Goal: Transaction & Acquisition: Download file/media

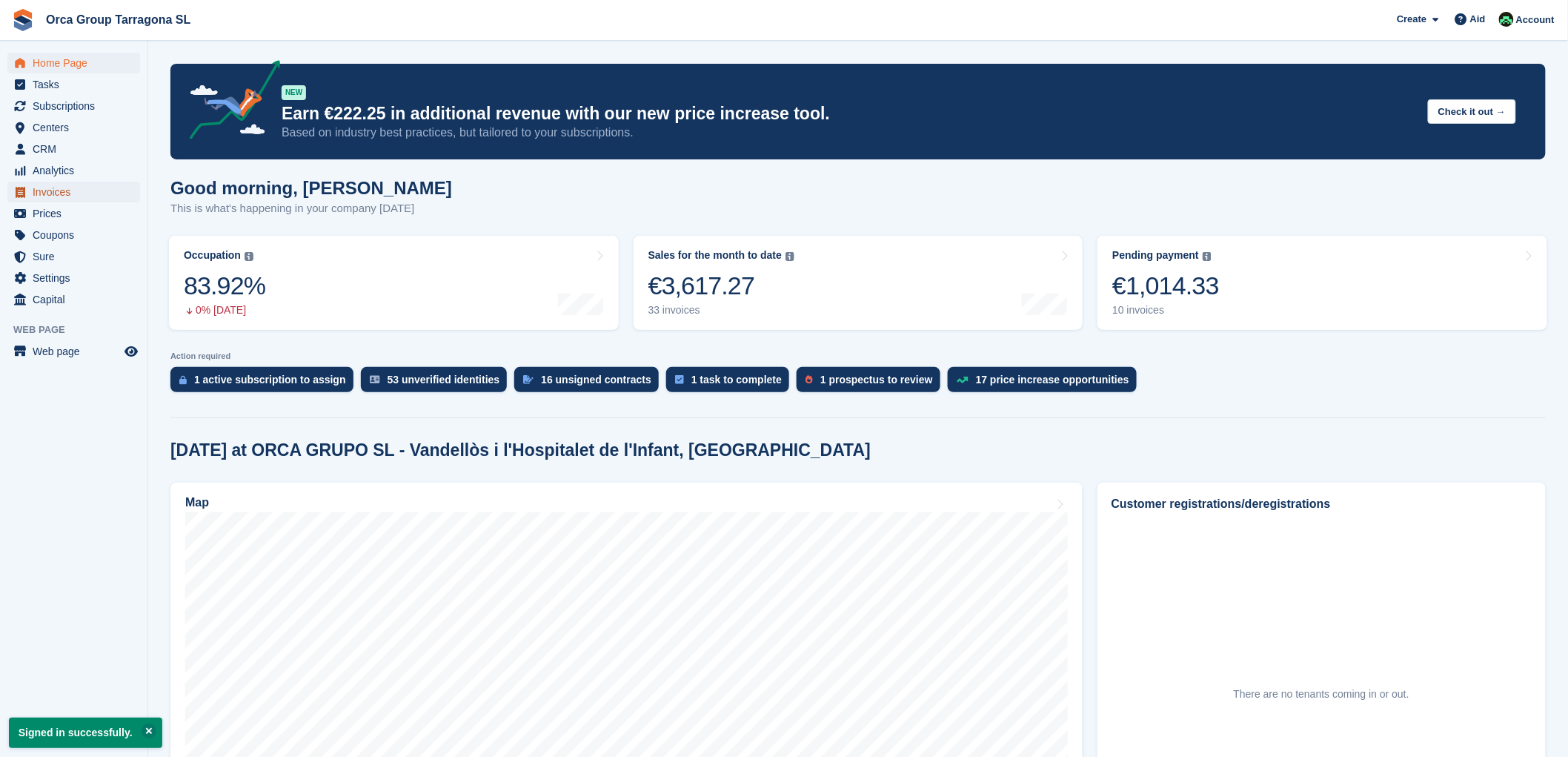
click at [71, 189] on span "Invoices" at bounding box center [77, 191] width 89 height 20
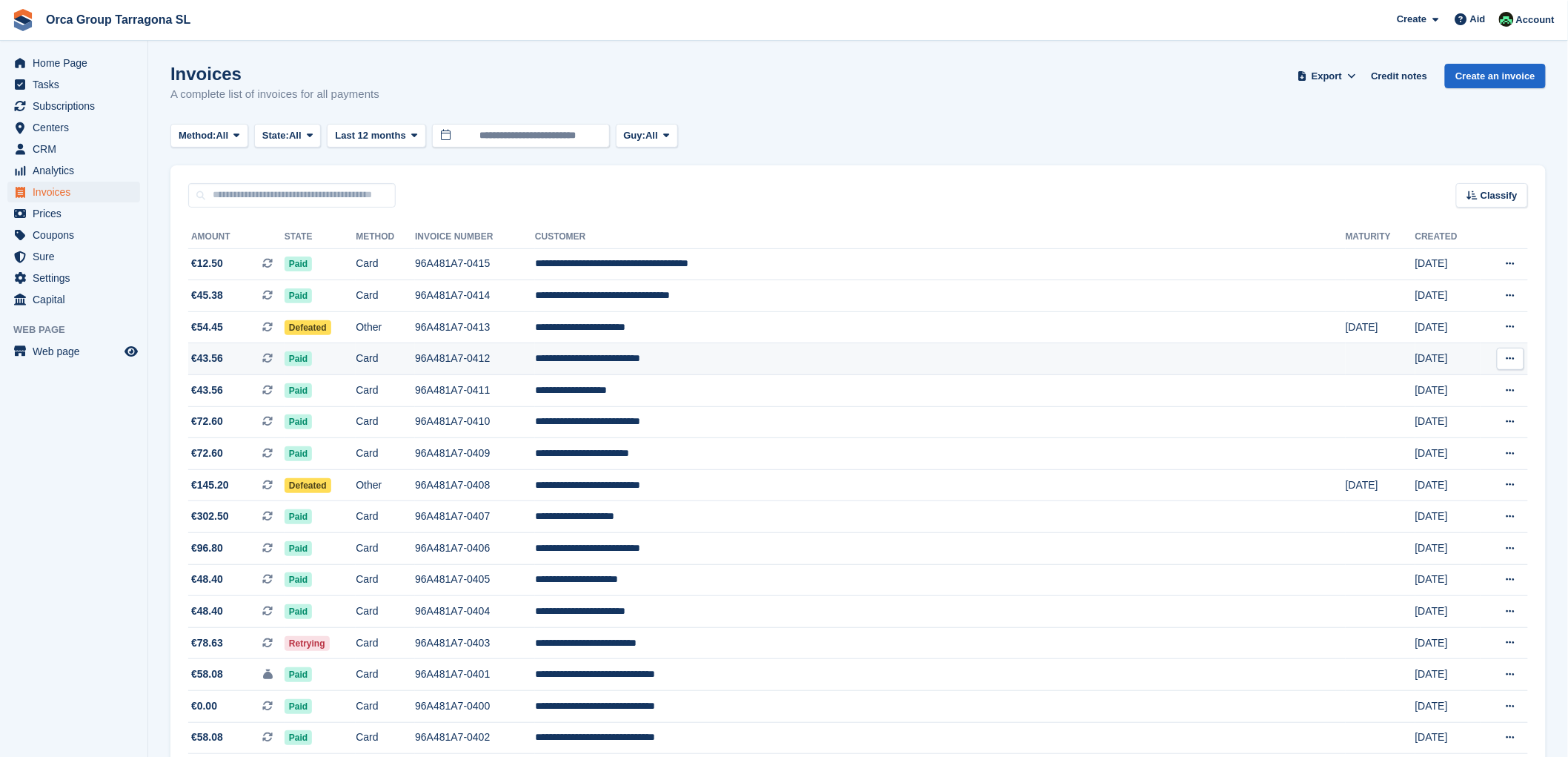
click at [1512, 359] on icon at bounding box center [1510, 359] width 8 height 10
click at [1446, 392] on font "Download PDF" at bounding box center [1432, 388] width 73 height 12
click at [1516, 297] on button at bounding box center [1510, 295] width 27 height 22
click at [1446, 322] on font "Download PDF" at bounding box center [1432, 325] width 73 height 12
click at [1510, 261] on icon at bounding box center [1510, 264] width 8 height 10
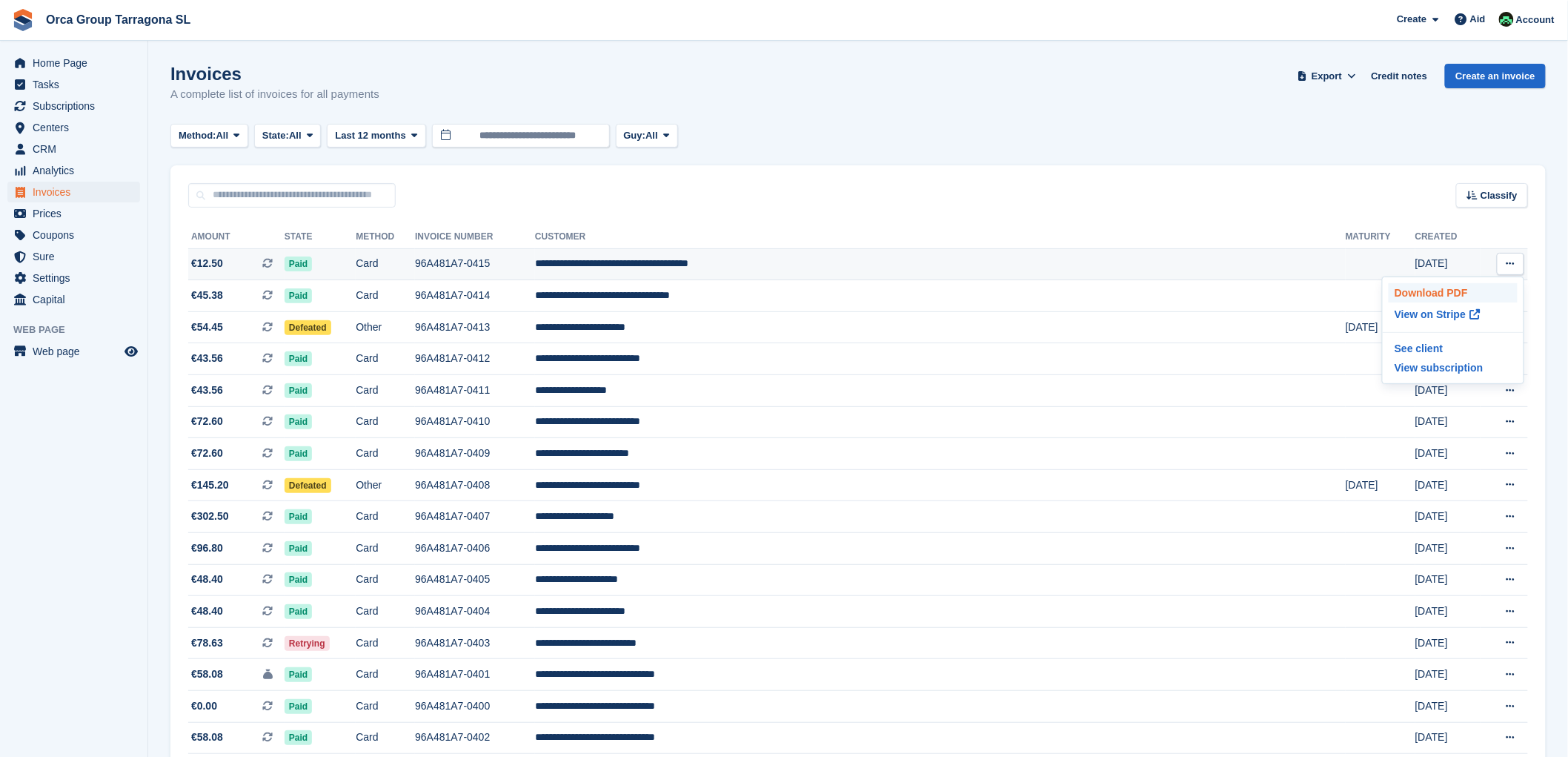
click at [1412, 292] on font "Download PDF" at bounding box center [1432, 293] width 73 height 12
click at [1056, 184] on div "Classify Sort by Creation date Created (oldest first) Created (newest first)" at bounding box center [857, 187] width 1376 height 43
click at [1521, 265] on button at bounding box center [1510, 263] width 27 height 22
click at [1439, 290] on font "Download PDF" at bounding box center [1432, 293] width 73 height 12
drag, startPoint x: 1189, startPoint y: 128, endPoint x: 1326, endPoint y: 22, distance: 173.2
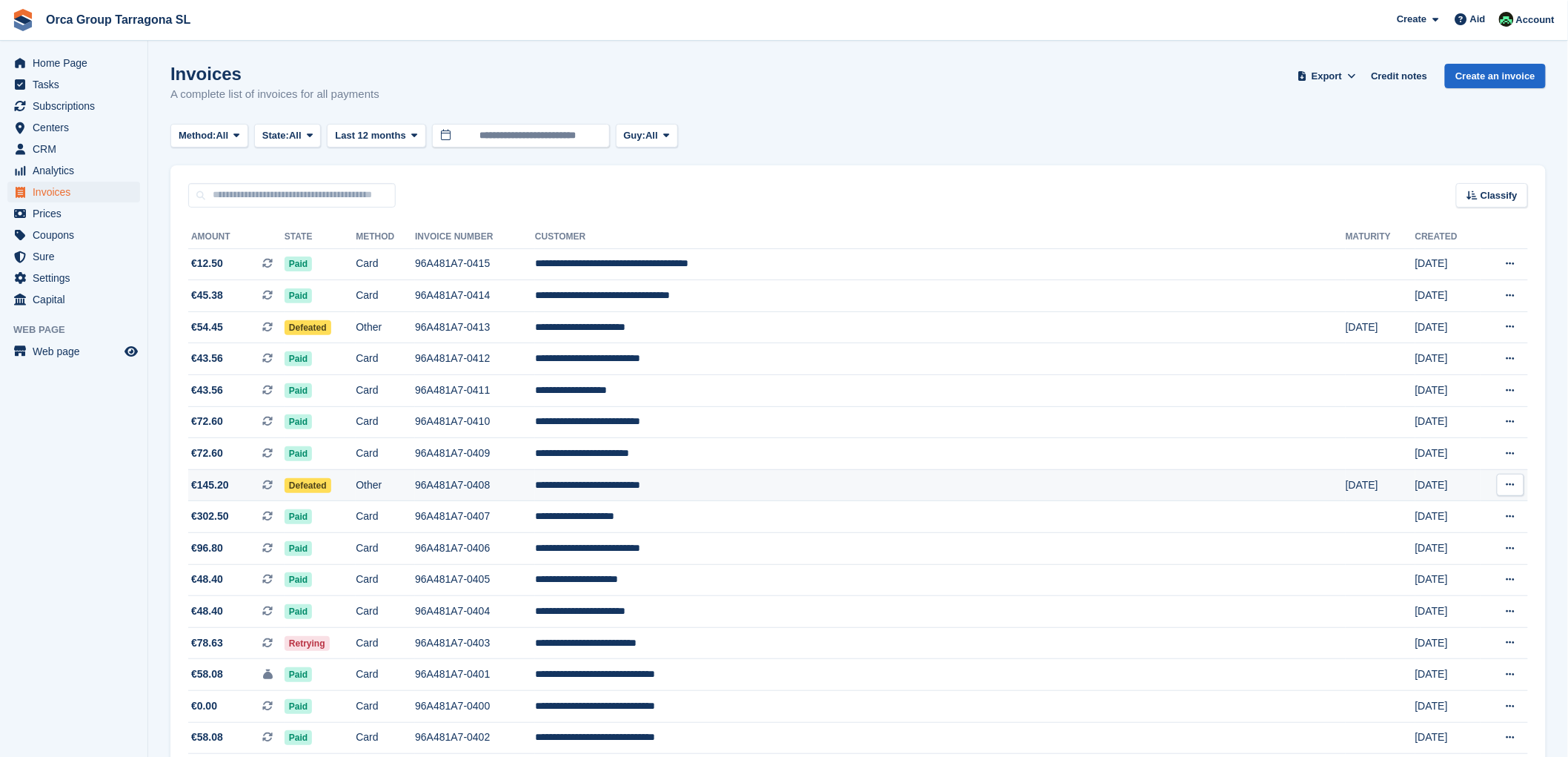
click at [640, 484] on font "**********" at bounding box center [587, 484] width 105 height 11
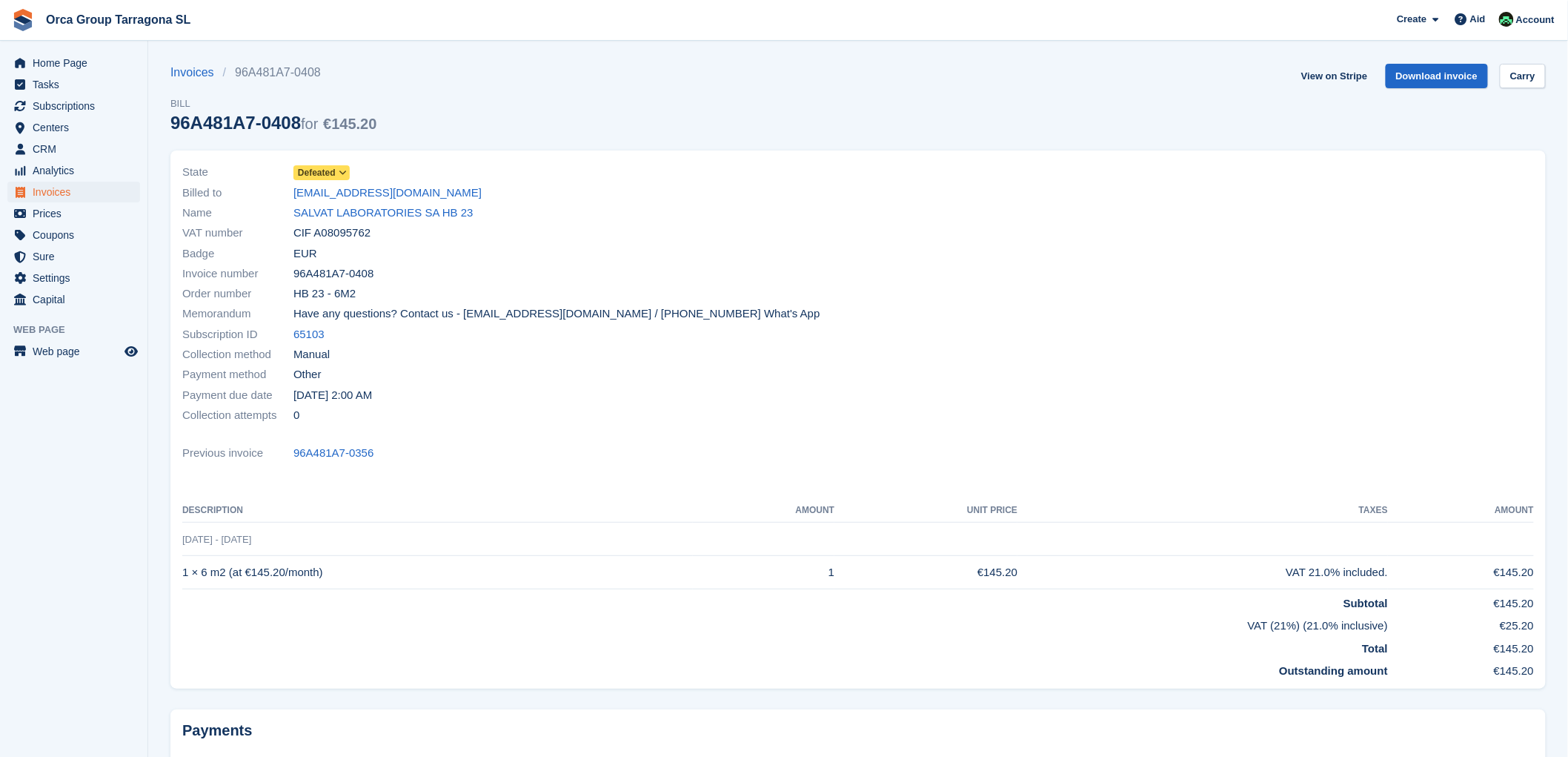
drag, startPoint x: 373, startPoint y: 195, endPoint x: 282, endPoint y: 195, distance: 91.0
click at [282, 195] on div "Billed to [EMAIL_ADDRESS][DOMAIN_NAME]" at bounding box center [516, 192] width 667 height 20
copy div "[EMAIL_ADDRESS][DOMAIN_NAME]"
click at [346, 214] on font "SALVAT LABORATORIES SA HB 23" at bounding box center [384, 212] width 180 height 13
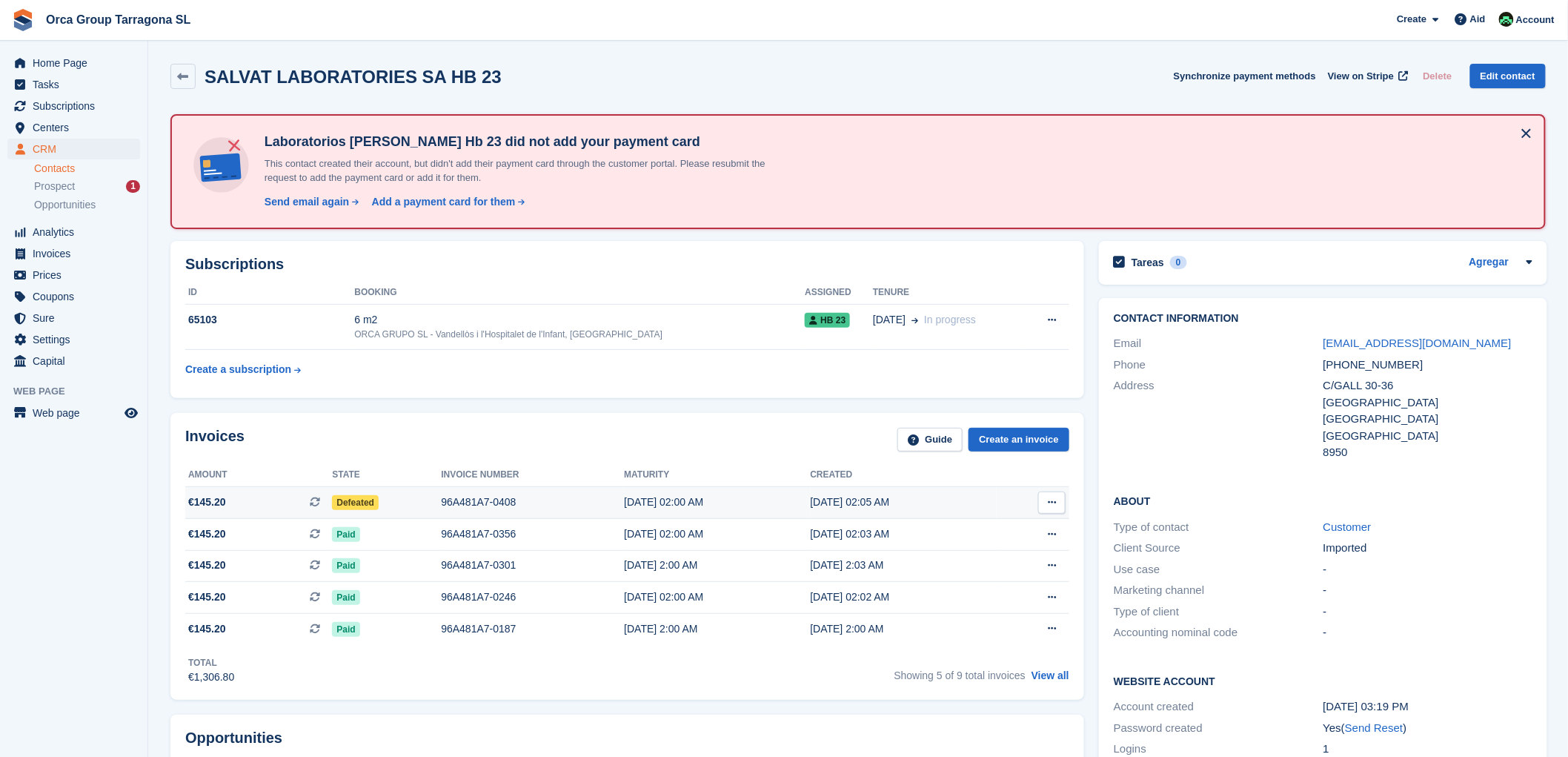
click at [1049, 503] on icon at bounding box center [1052, 502] width 8 height 10
click at [969, 529] on font "Download PDF" at bounding box center [973, 531] width 73 height 12
click at [77, 254] on span "Invoices" at bounding box center [77, 252] width 89 height 20
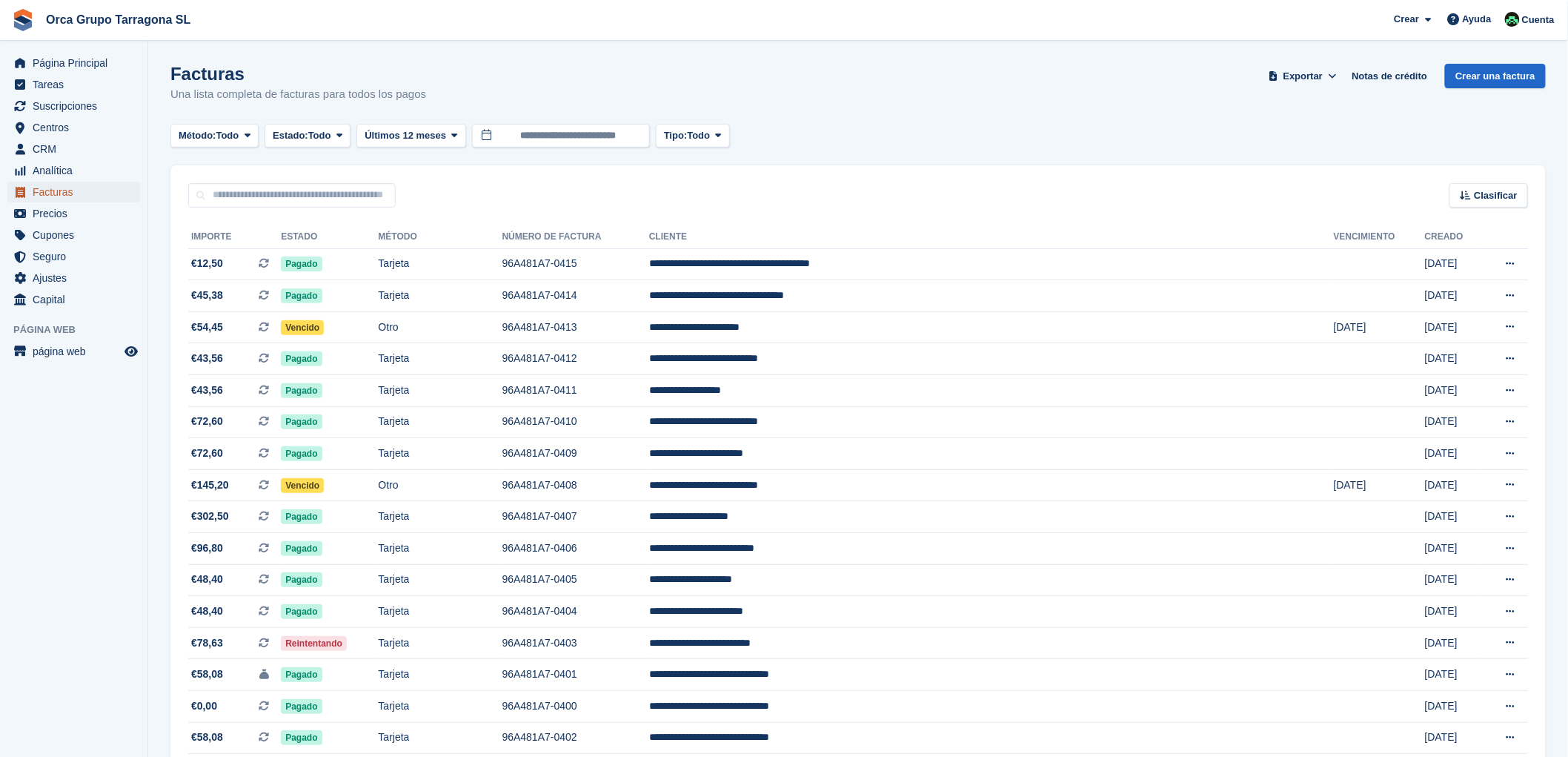
click at [84, 189] on span "Facturas" at bounding box center [77, 191] width 89 height 20
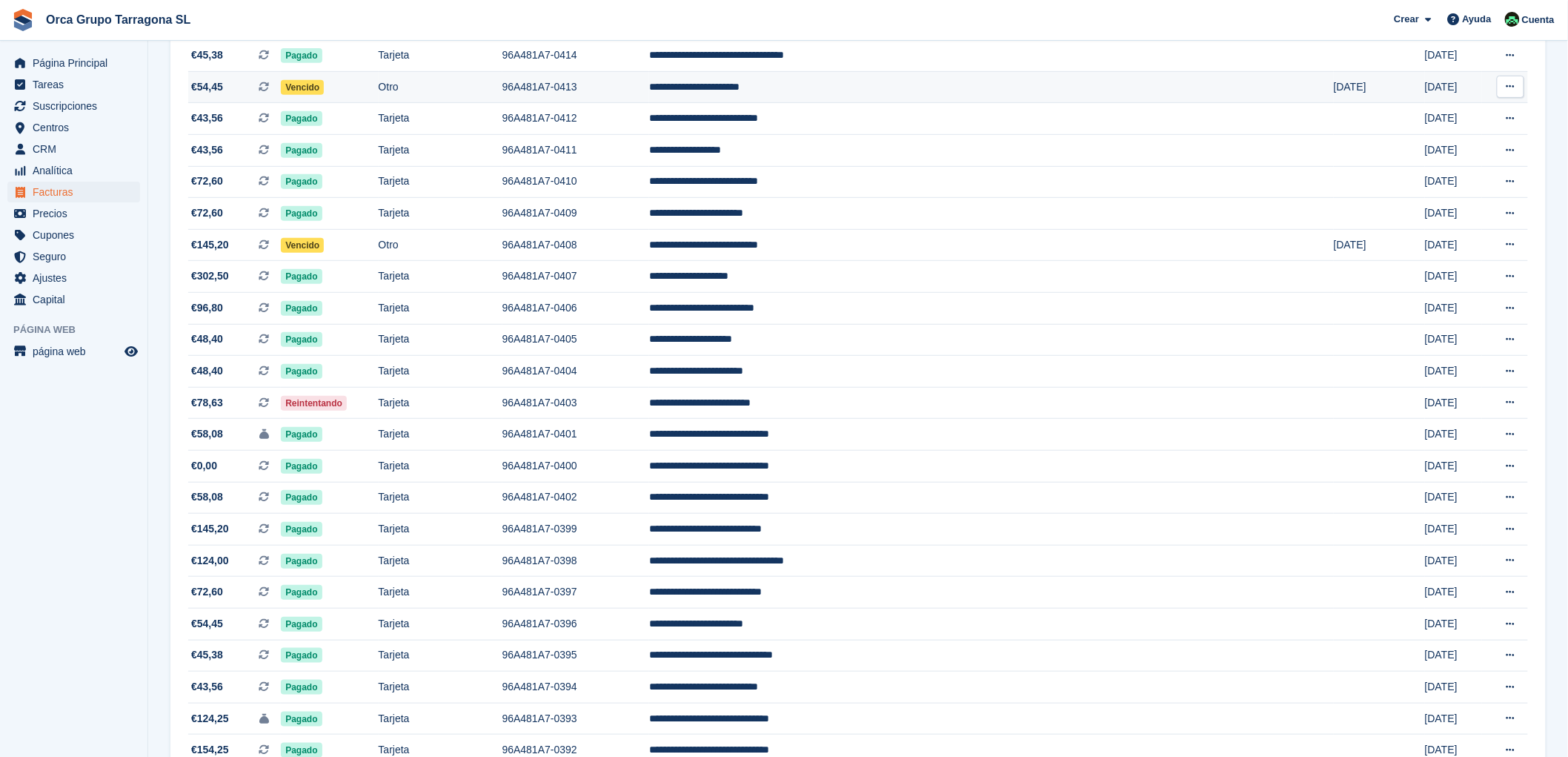
scroll to position [247, 0]
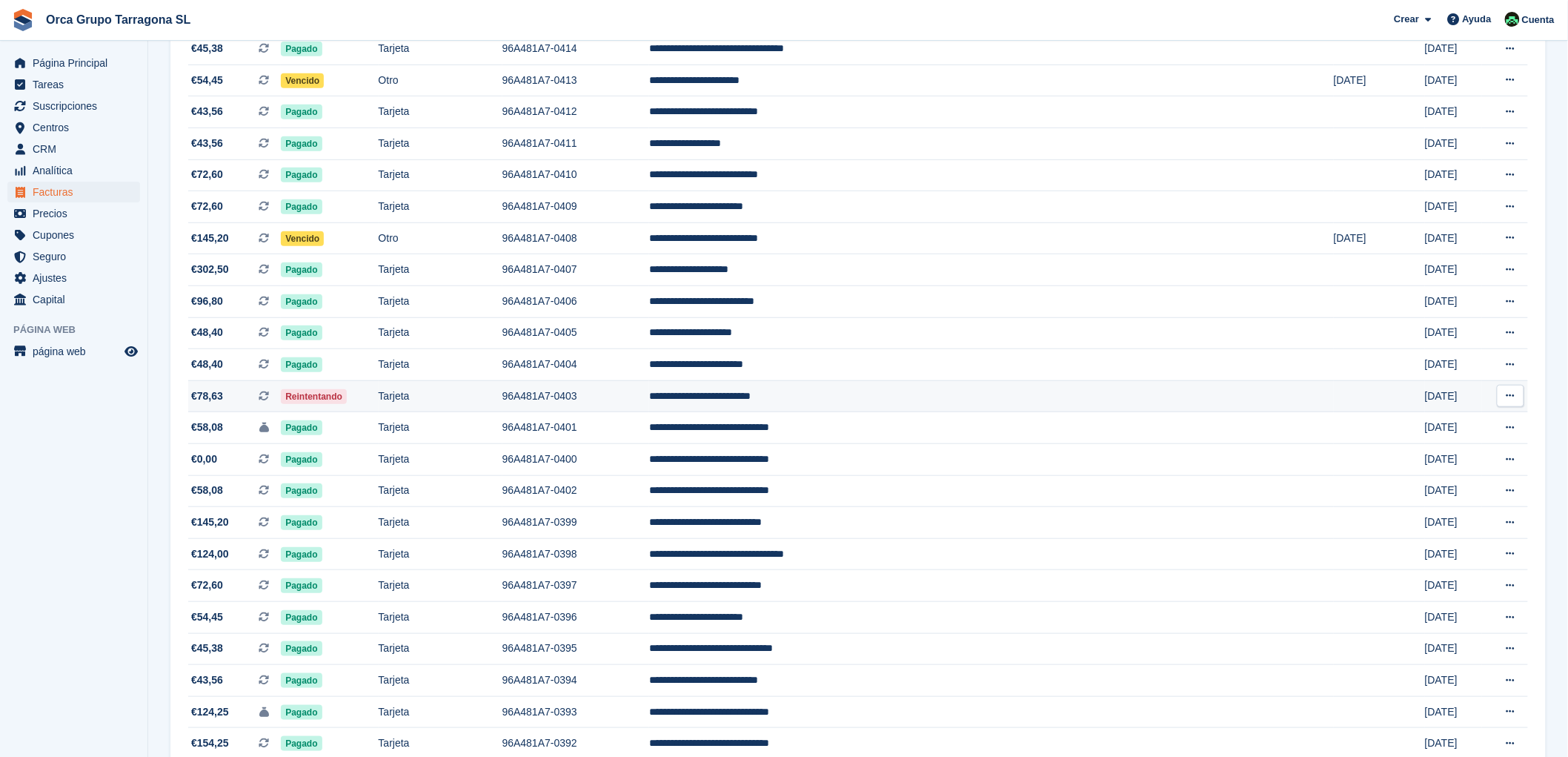
click at [859, 397] on td "**********" at bounding box center [992, 395] width 684 height 32
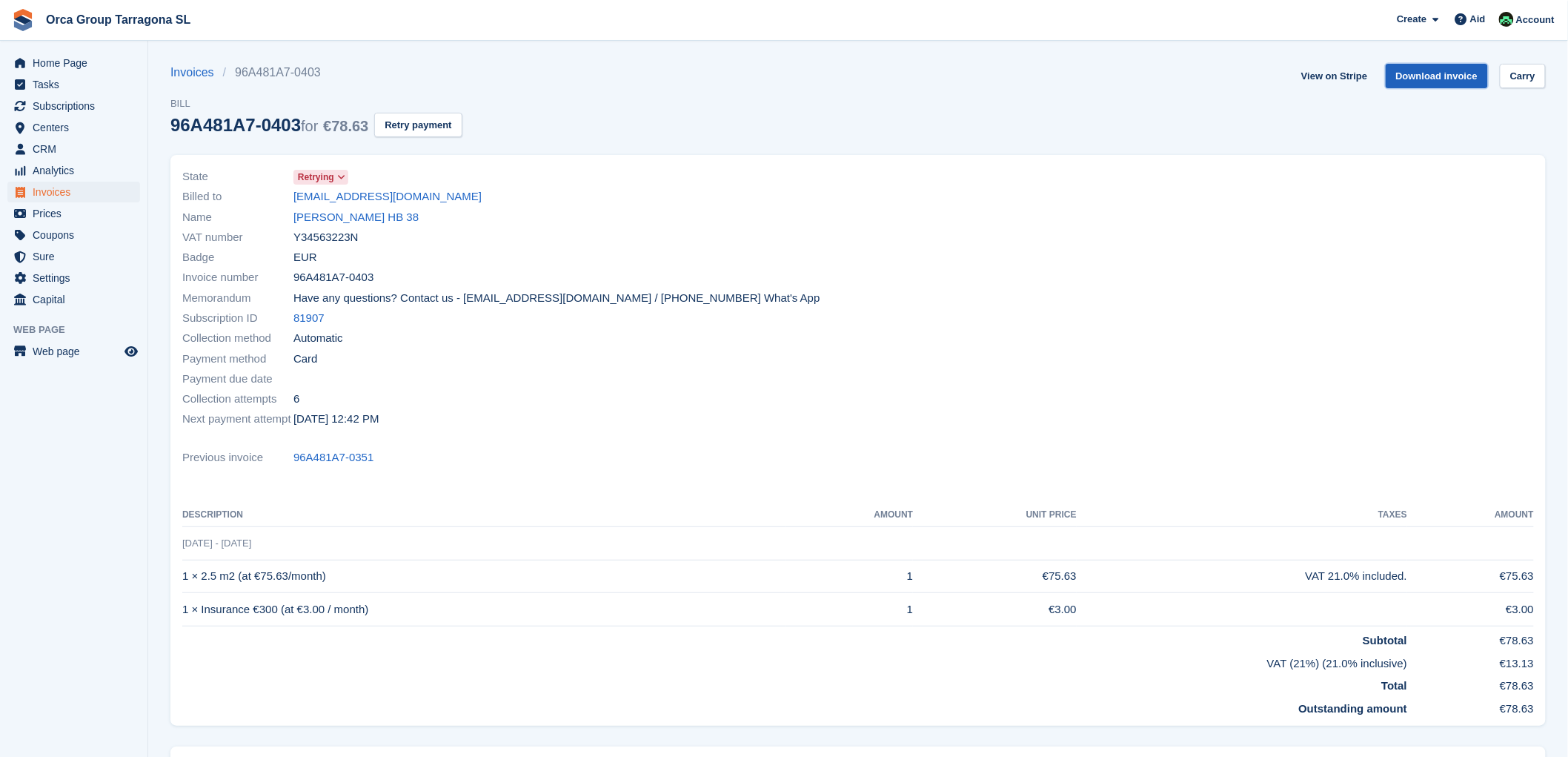
click at [1405, 77] on font "Download invoice" at bounding box center [1437, 75] width 82 height 11
drag, startPoint x: 291, startPoint y: 195, endPoint x: 475, endPoint y: 201, distance: 184.1
click at [475, 201] on div "Billed to warrenbarringham1@gmail.com" at bounding box center [516, 196] width 667 height 20
copy div "warrenbarringham1@gmail.com"
click at [67, 193] on font "Invoices" at bounding box center [51, 191] width 38 height 12
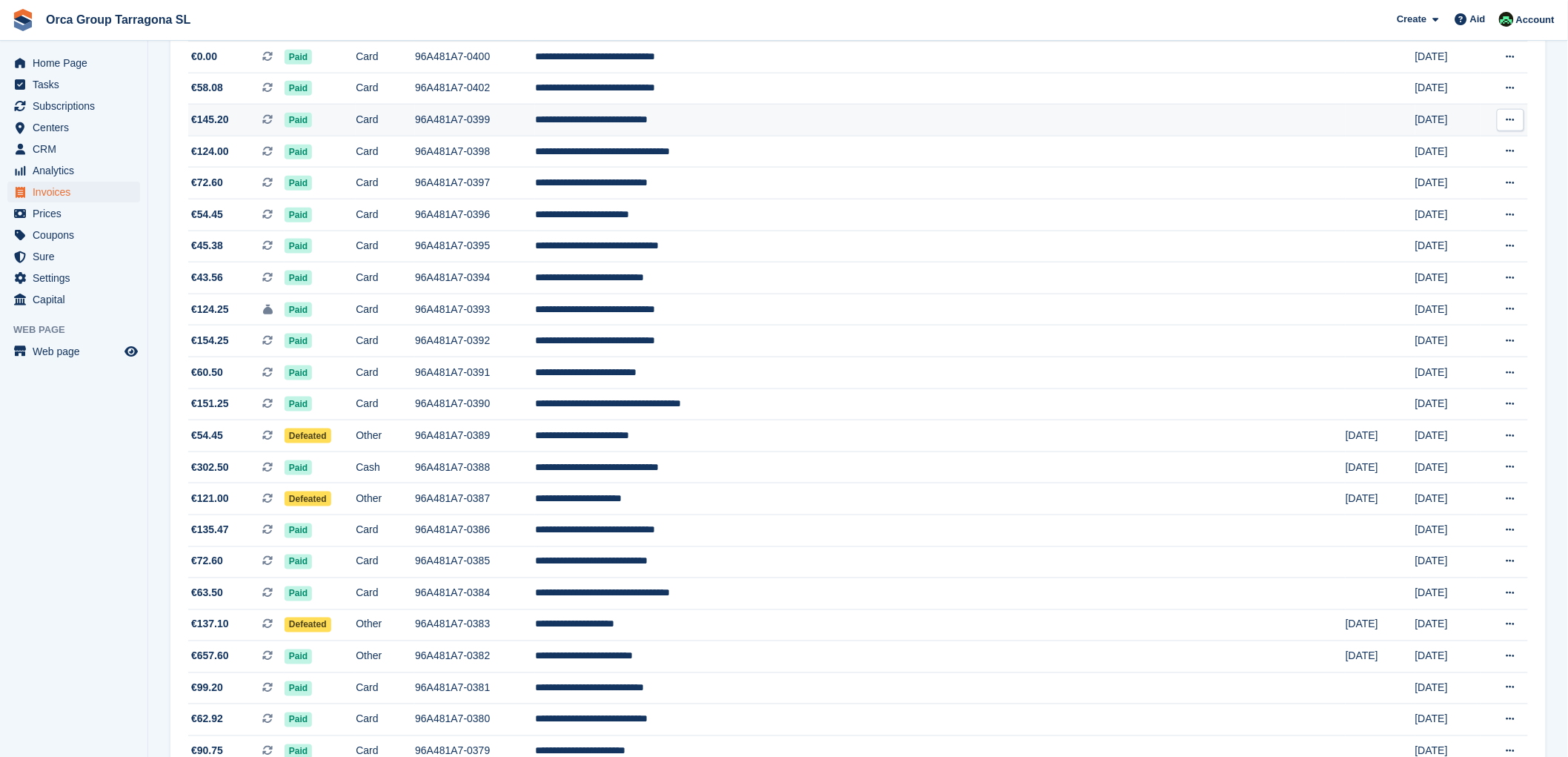
scroll to position [658, 0]
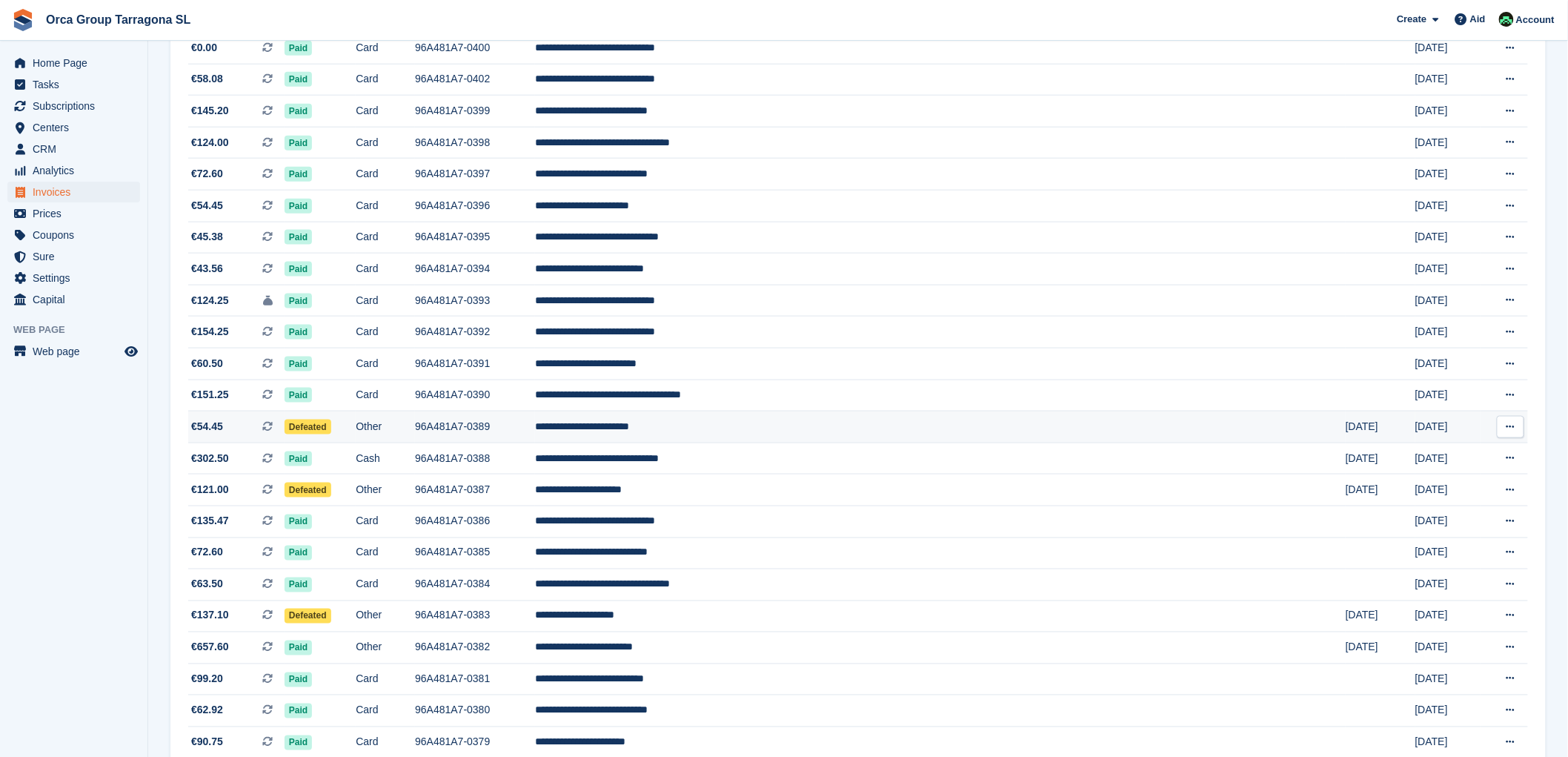
click at [629, 427] on font "**********" at bounding box center [581, 425] width 94 height 11
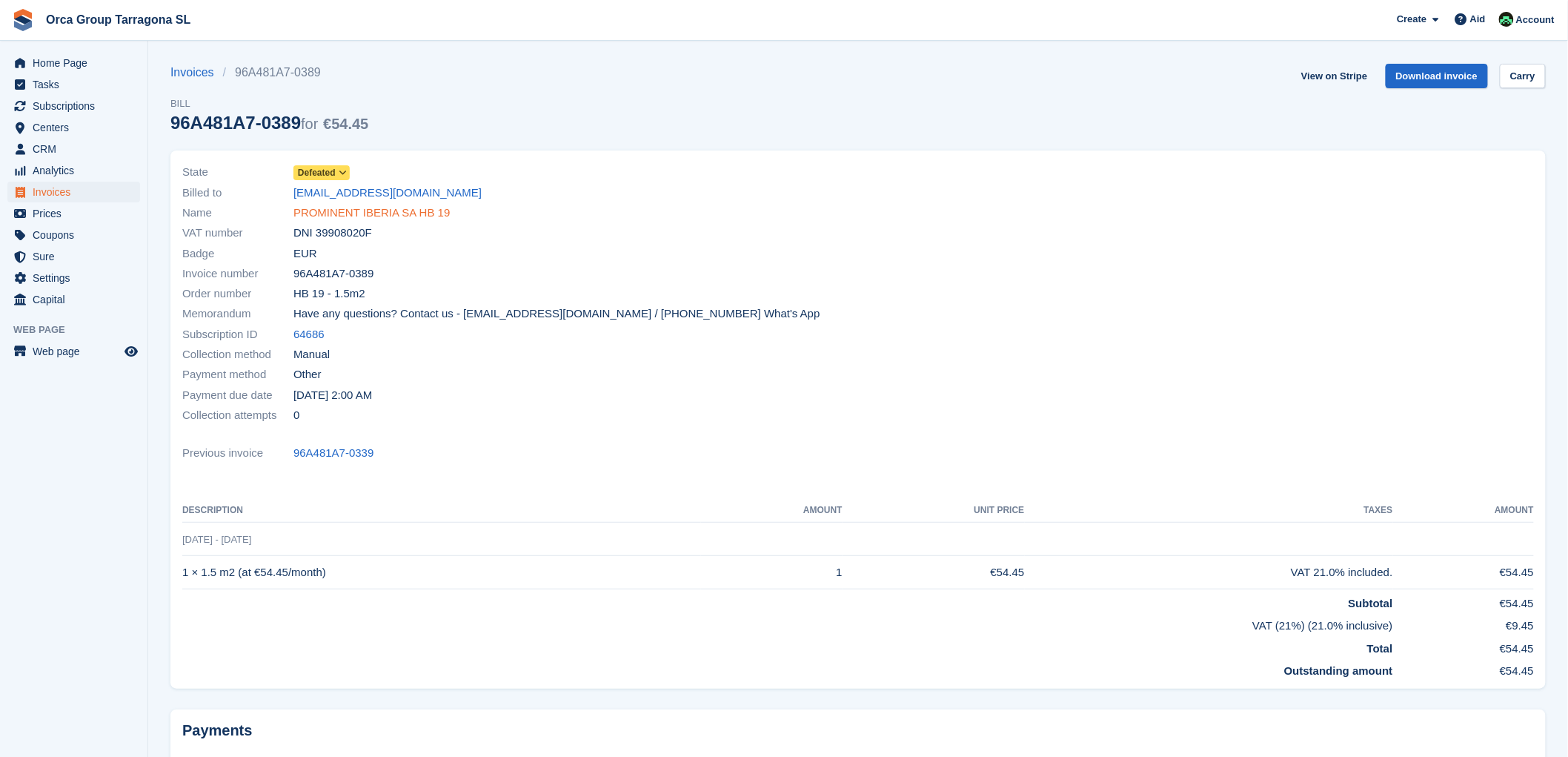
click at [344, 211] on font "PROMINENT IBERIA SA HB 19" at bounding box center [372, 212] width 157 height 13
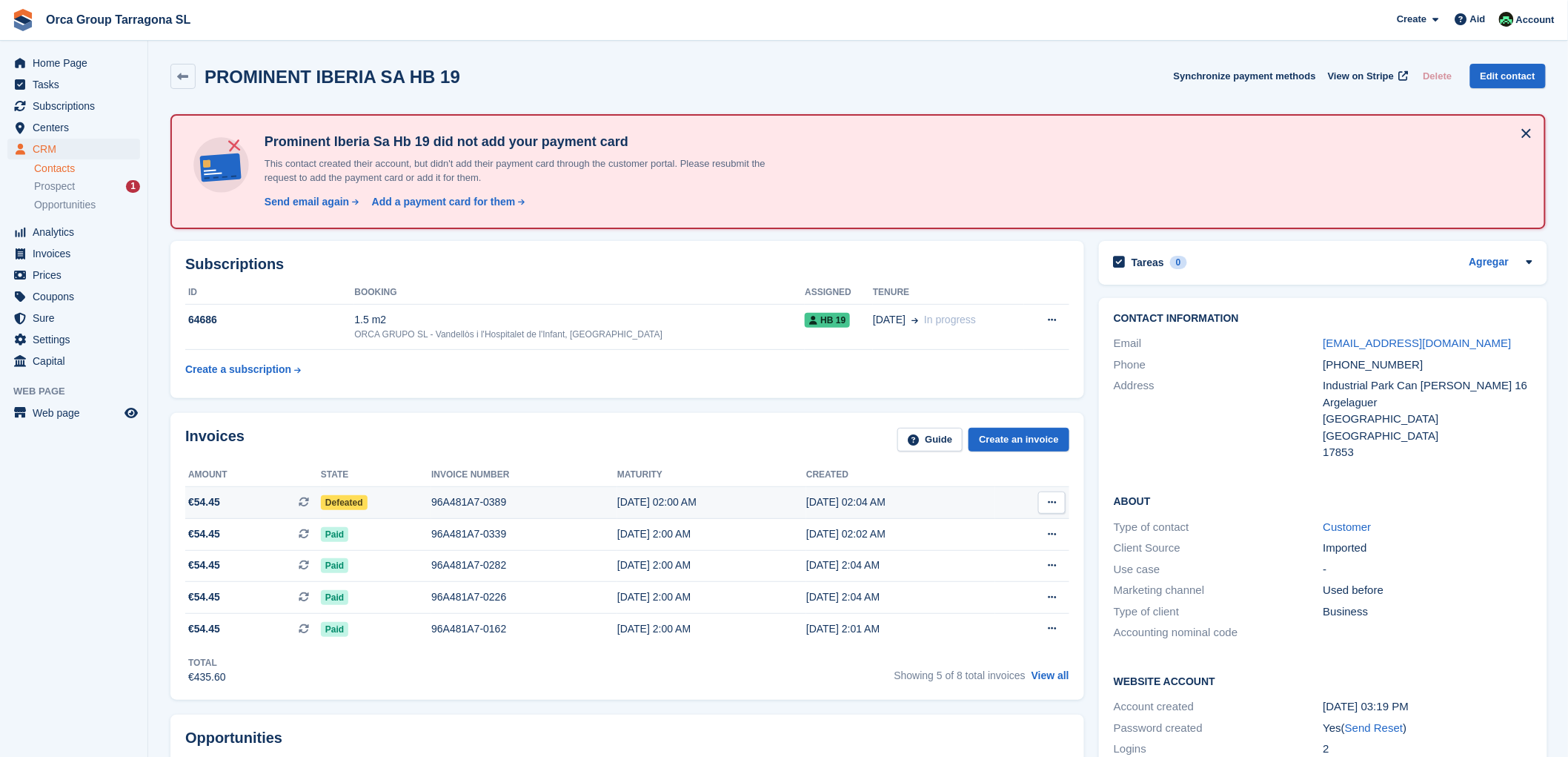
click at [1056, 497] on button at bounding box center [1052, 502] width 27 height 22
click at [940, 529] on font "Download PDF" at bounding box center [973, 531] width 73 height 12
drag, startPoint x: 1500, startPoint y: 335, endPoint x: 1313, endPoint y: 331, distance: 187.0
click at [1313, 333] on div "Email bernacer.astrid@prominent.com" at bounding box center [1322, 343] width 419 height 21
copy div "bernacer.astrid@prominent.com"
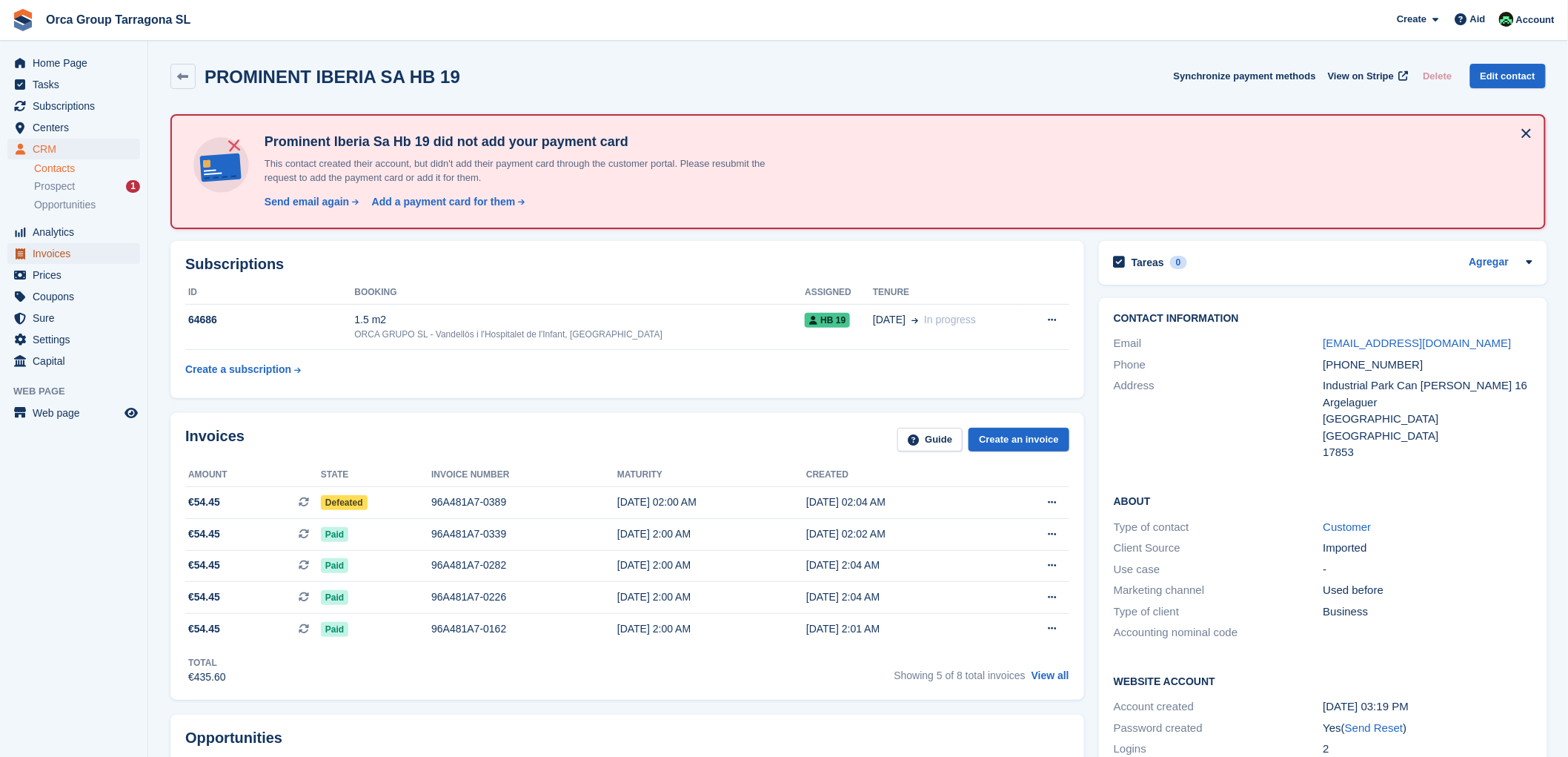
click at [65, 252] on font "Invoices" at bounding box center [51, 253] width 38 height 12
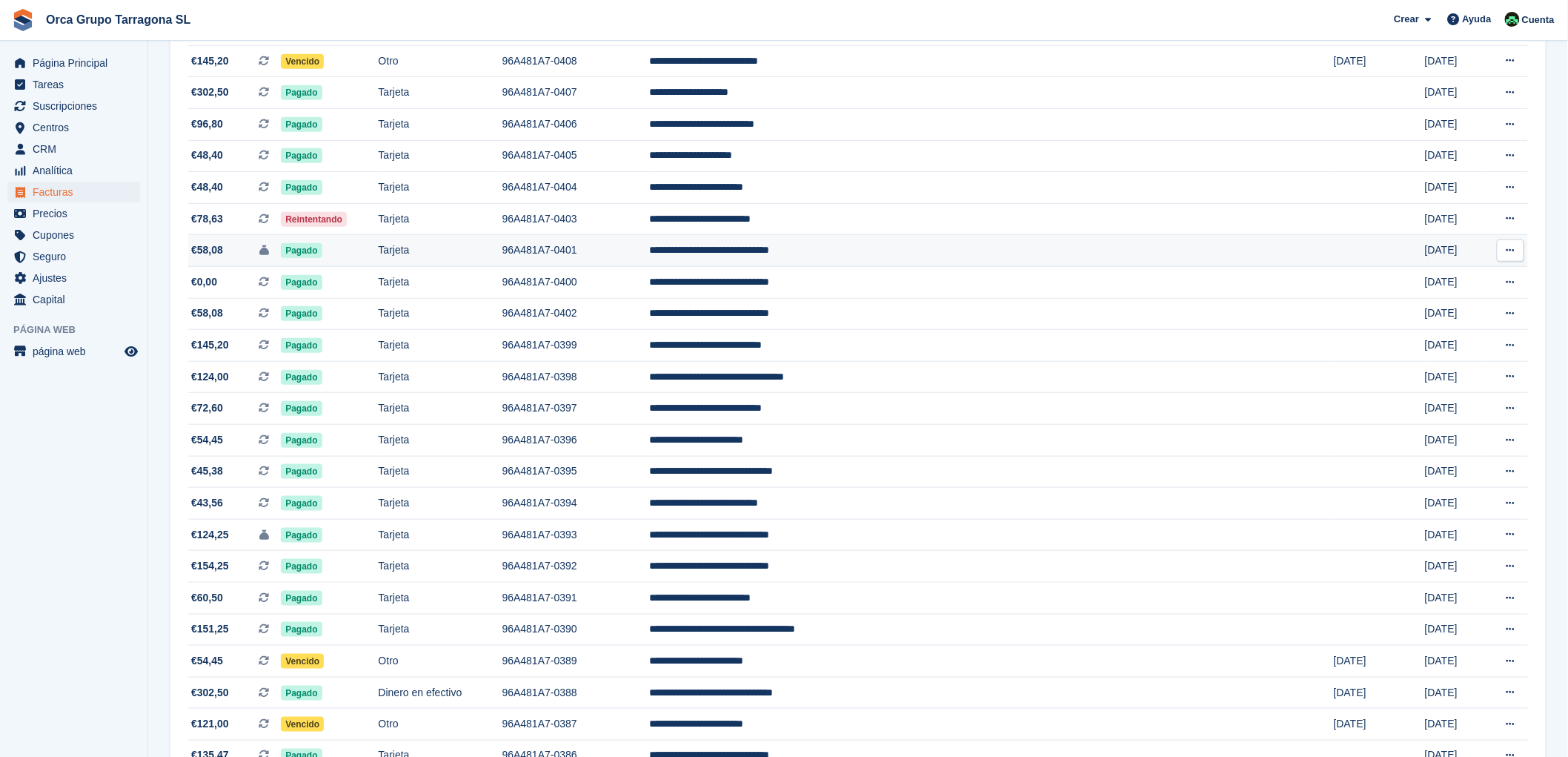
scroll to position [658, 0]
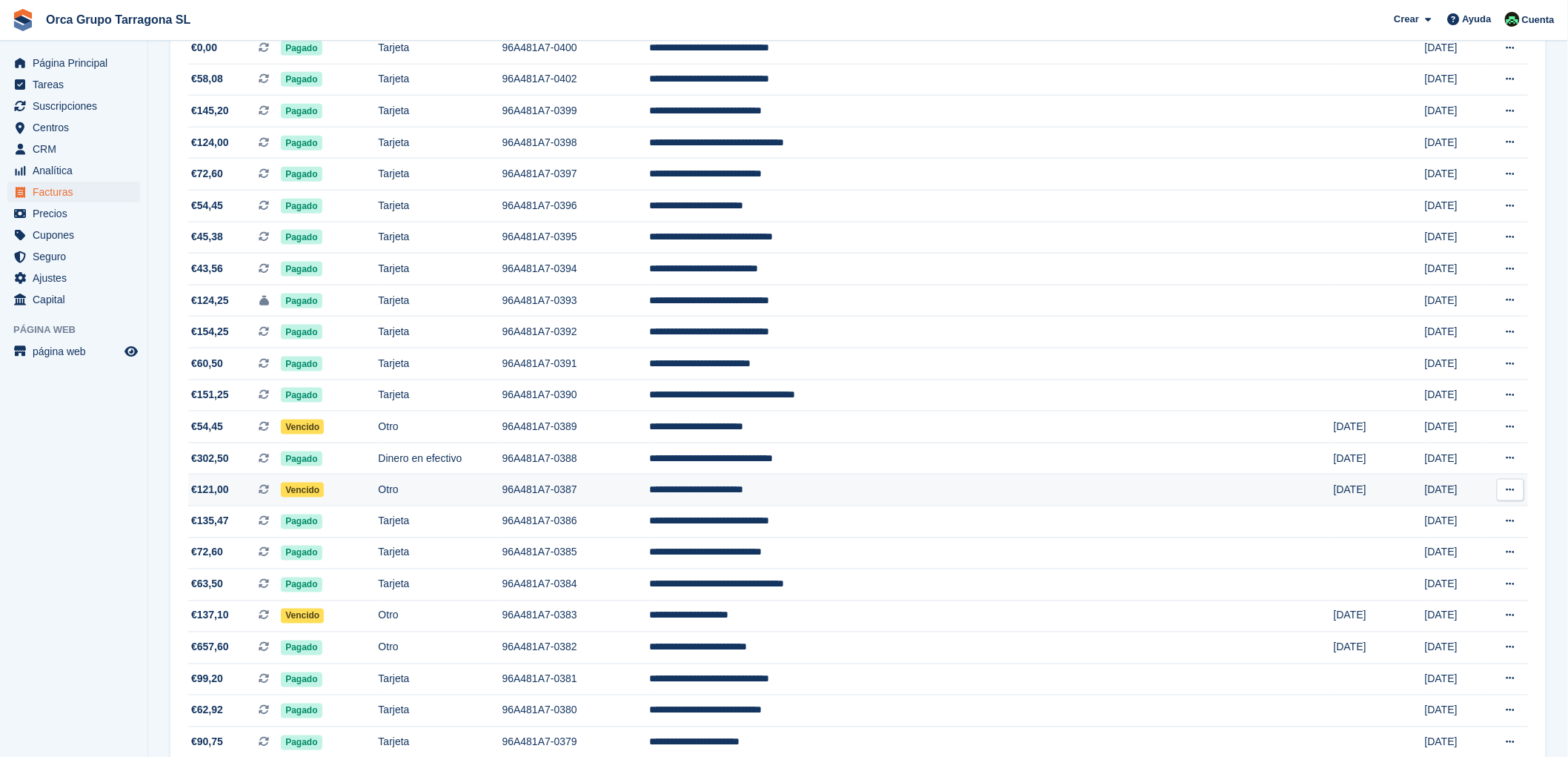
click at [862, 498] on td "**********" at bounding box center [992, 490] width 684 height 32
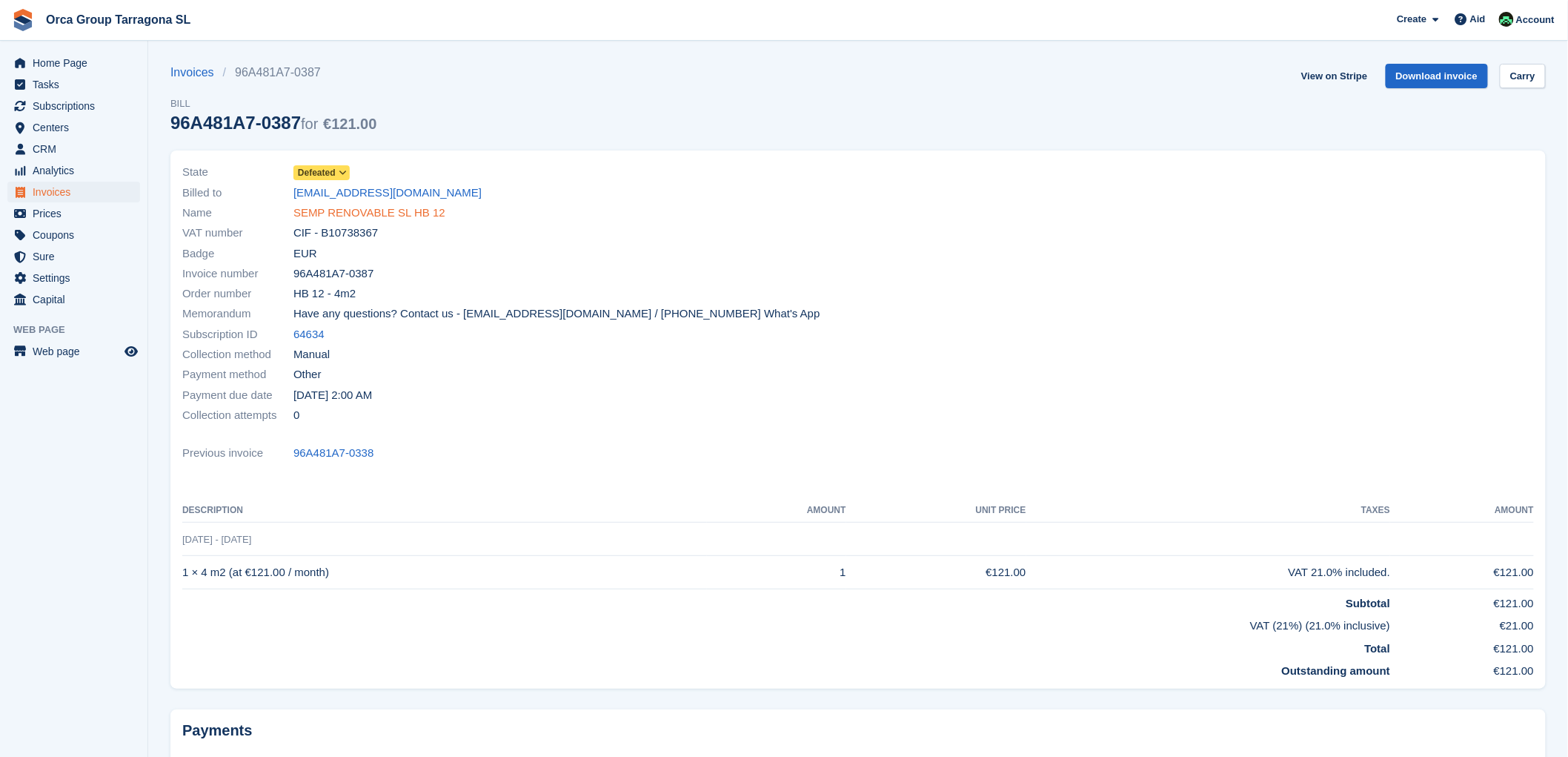
click at [402, 211] on font "SEMP RENOVABLE SL HB 12" at bounding box center [369, 212] width 152 height 13
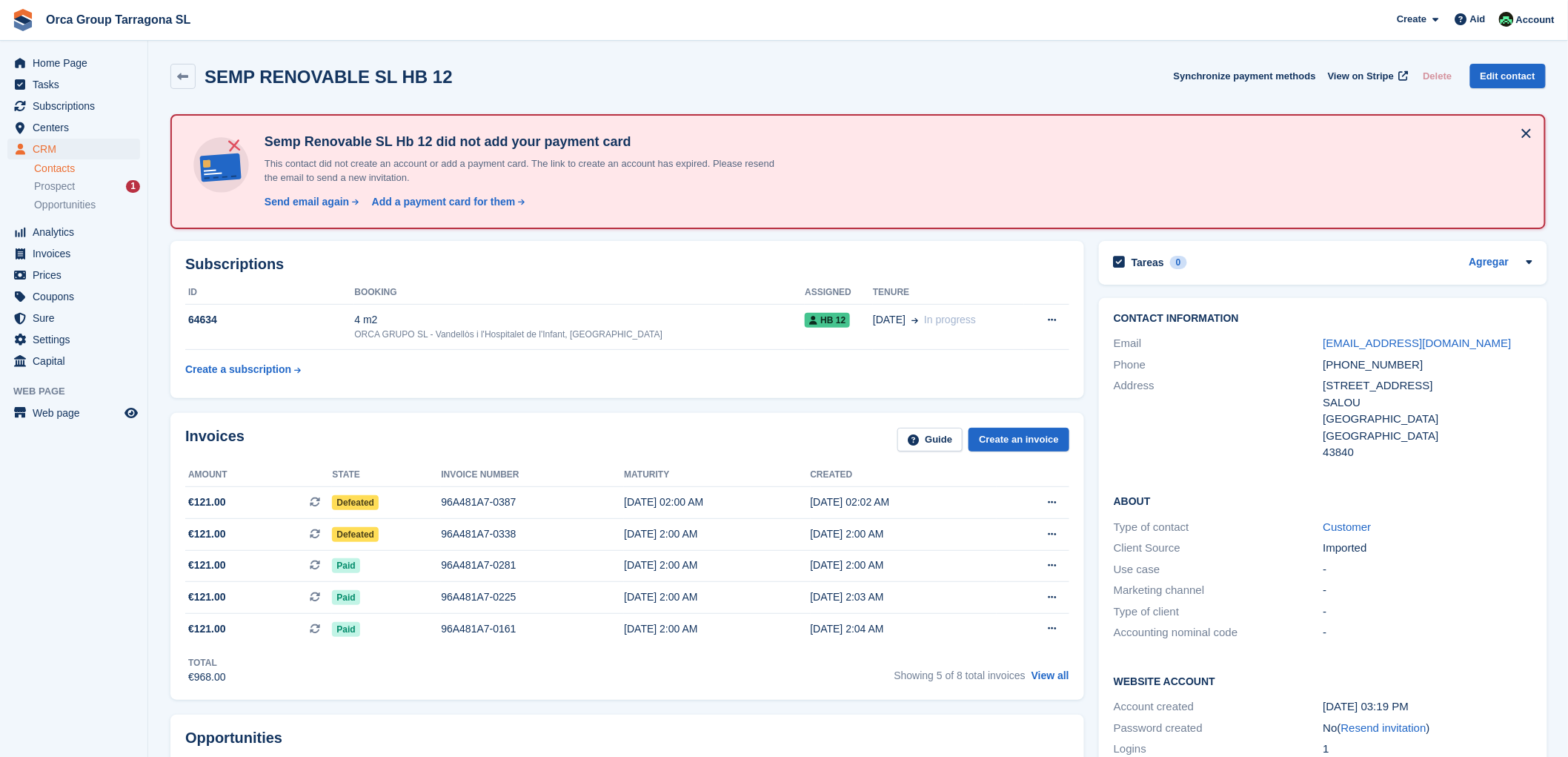
drag, startPoint x: 914, startPoint y: 537, endPoint x: 161, endPoint y: 509, distance: 753.5
copy div "Amount State Invoice number Maturity Created €121.00 Esta es una factura de sus…"
click at [65, 417] on font "Web page" at bounding box center [56, 413] width 47 height 12
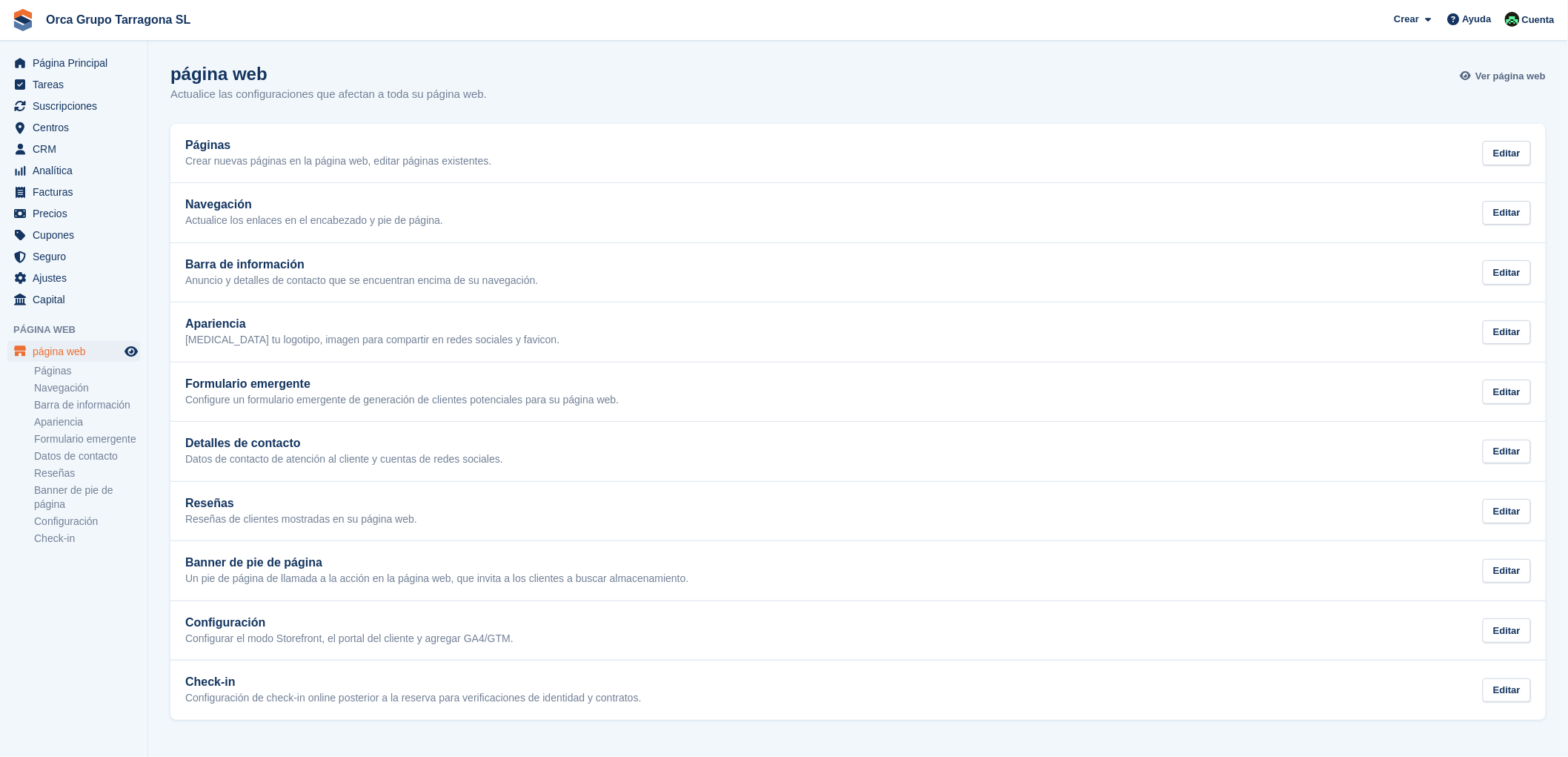
click at [1499, 72] on span "Ver página web" at bounding box center [1510, 75] width 71 height 15
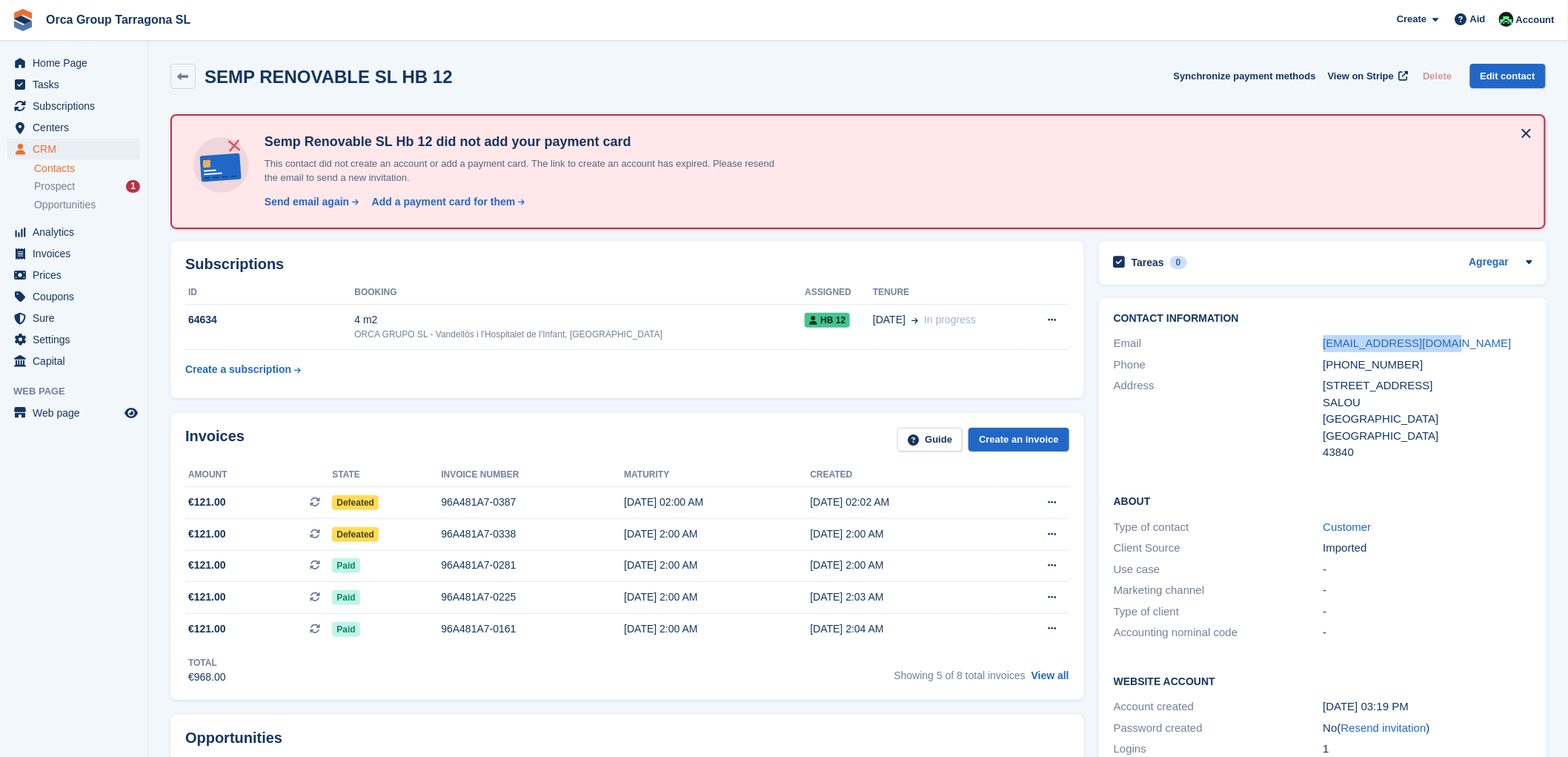
drag, startPoint x: 1464, startPoint y: 341, endPoint x: 1321, endPoint y: 339, distance: 143.0
click at [1321, 339] on div "Email admin@sempenergia.com" at bounding box center [1322, 343] width 419 height 21
copy div "admin@sempenergia.com"
click at [70, 253] on font "Invoices" at bounding box center [51, 253] width 38 height 12
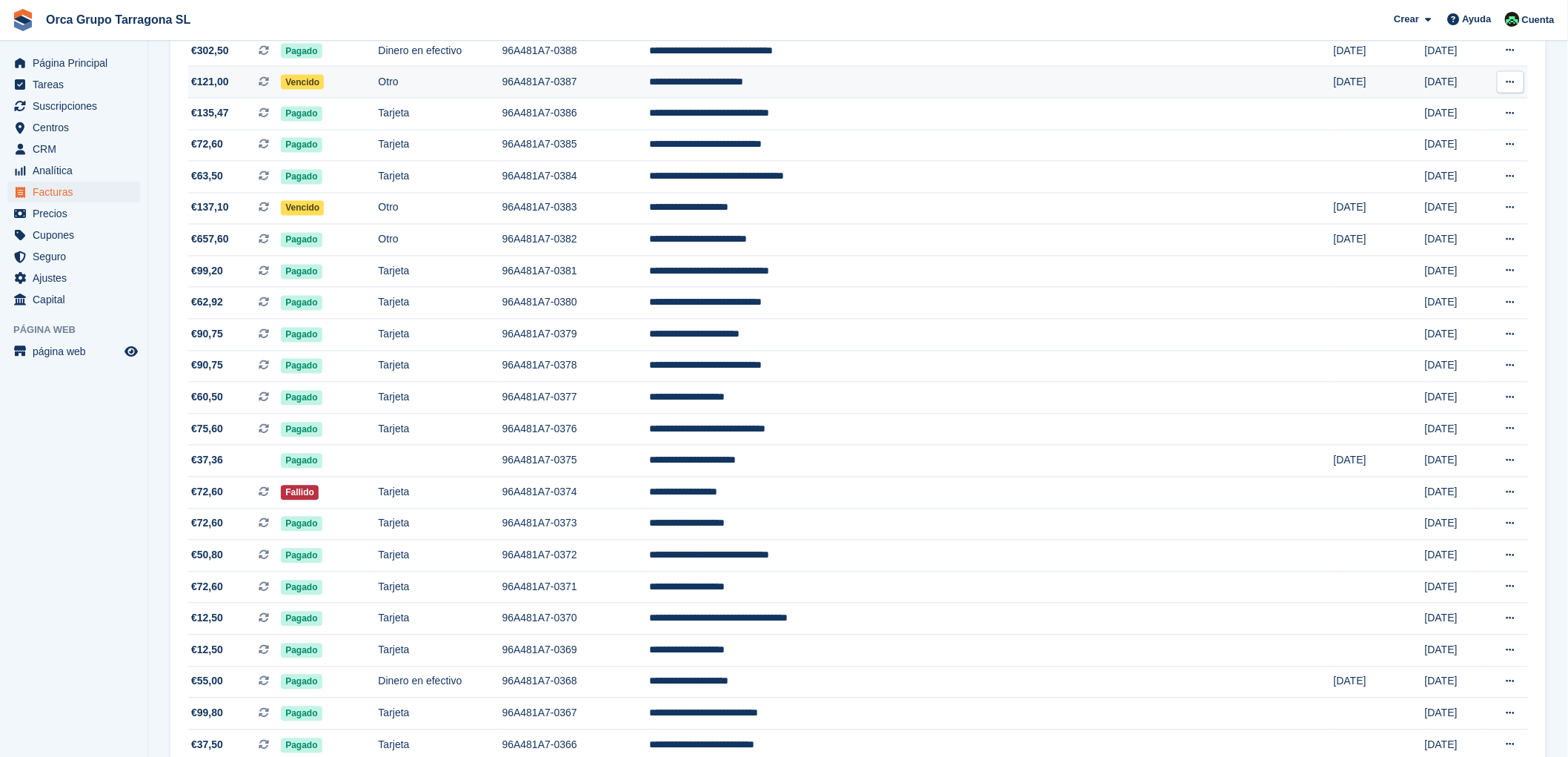
scroll to position [1070, 0]
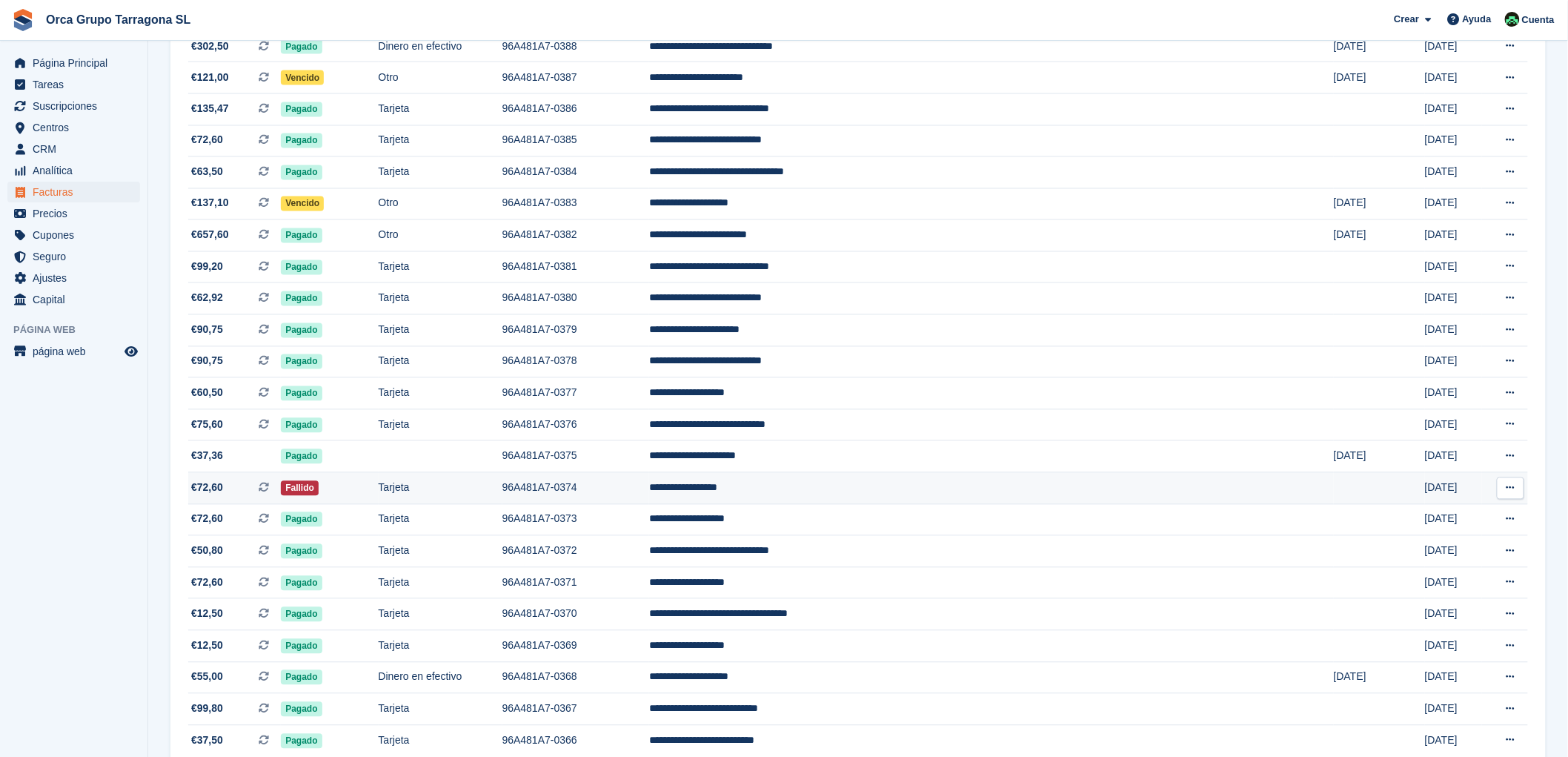
click at [846, 493] on td "**********" at bounding box center [992, 488] width 684 height 32
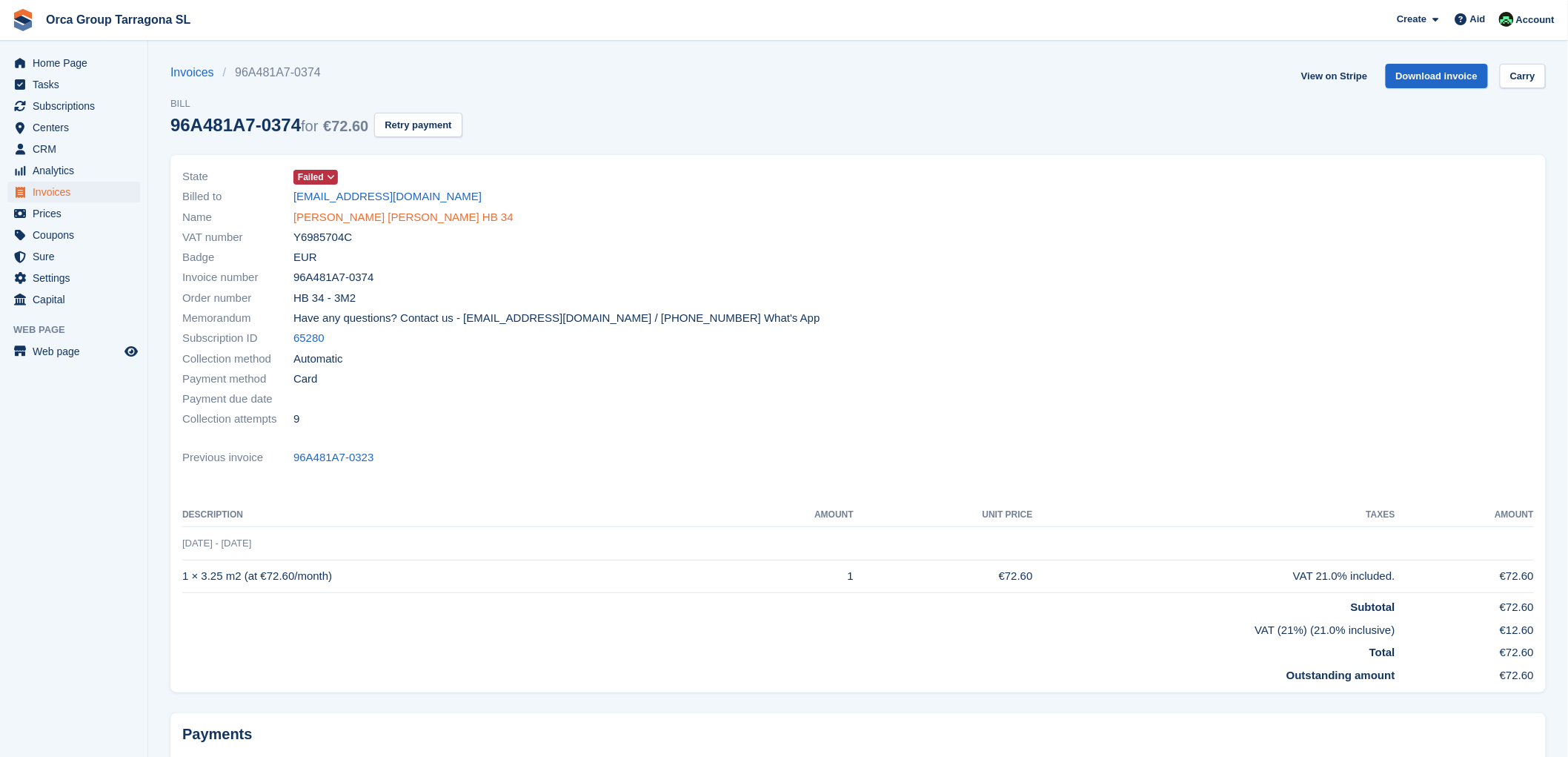
click at [356, 219] on font "[PERSON_NAME] [PERSON_NAME] HB 34" at bounding box center [404, 217] width 220 height 13
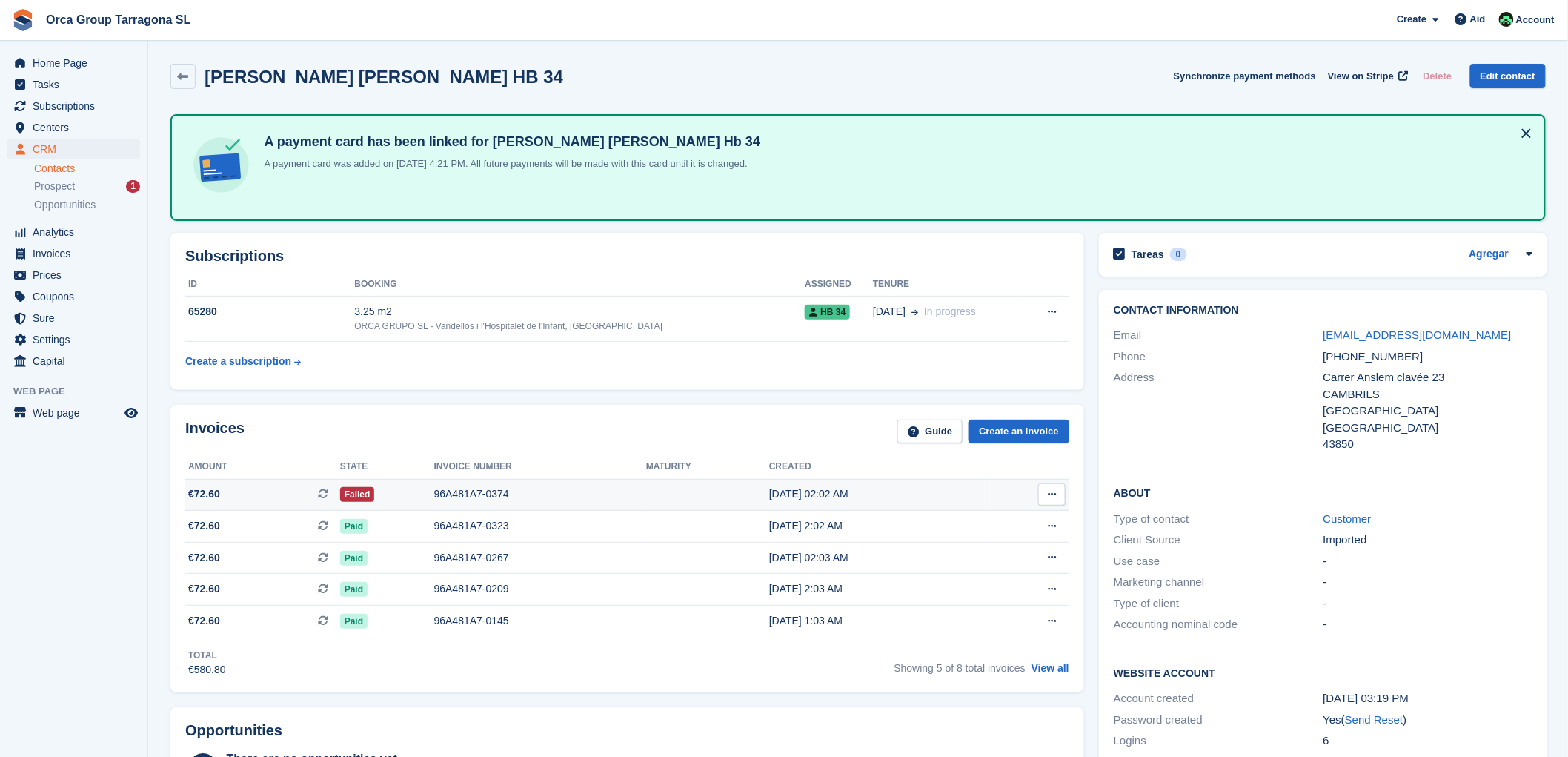
click at [1051, 497] on icon at bounding box center [1052, 494] width 8 height 10
click at [964, 523] on font "Download PDF" at bounding box center [973, 523] width 73 height 12
click at [957, 59] on div "[PERSON_NAME] [PERSON_NAME] HB 34 Synchronize payment methods View on Stripe De…" at bounding box center [858, 79] width 1390 height 46
drag, startPoint x: 1450, startPoint y: 332, endPoint x: 1309, endPoint y: 331, distance: 141.0
click at [1309, 331] on div "Email [EMAIL_ADDRESS][DOMAIN_NAME]" at bounding box center [1322, 335] width 419 height 21
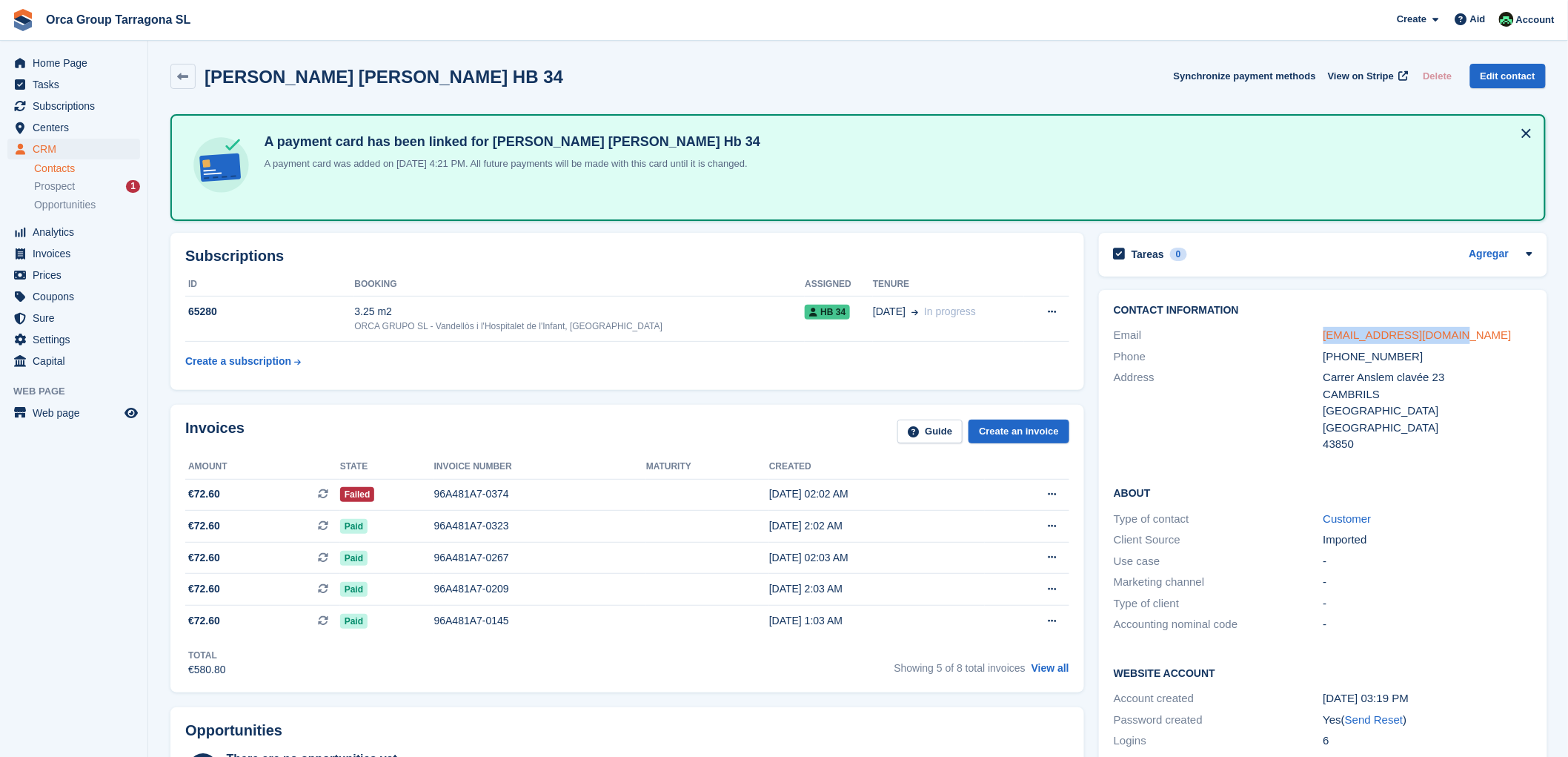
copy div "[EMAIL_ADDRESS][DOMAIN_NAME]"
click at [73, 258] on span "Invoices" at bounding box center [77, 252] width 89 height 20
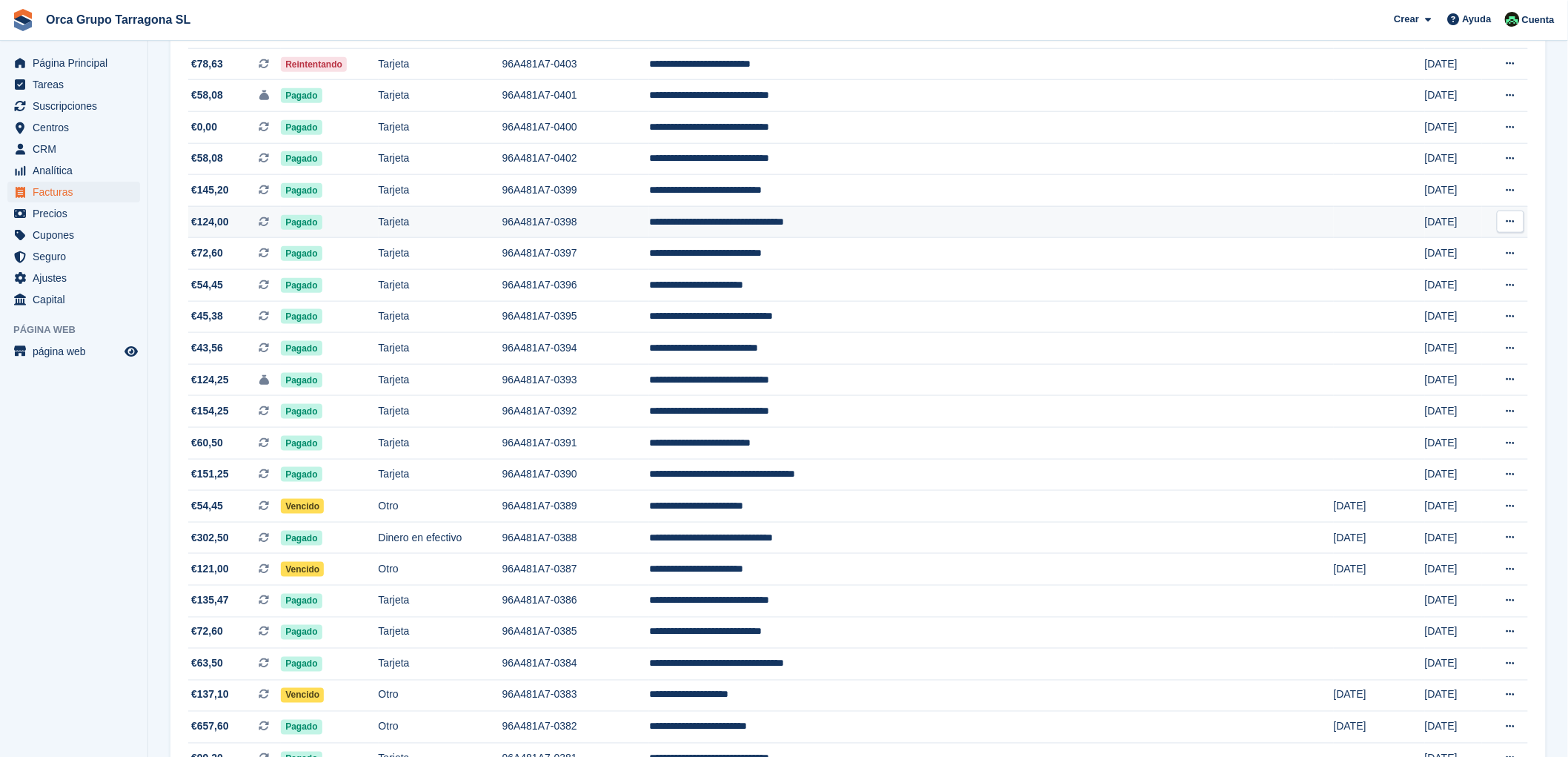
scroll to position [166, 0]
